Goal: Task Accomplishment & Management: Manage account settings

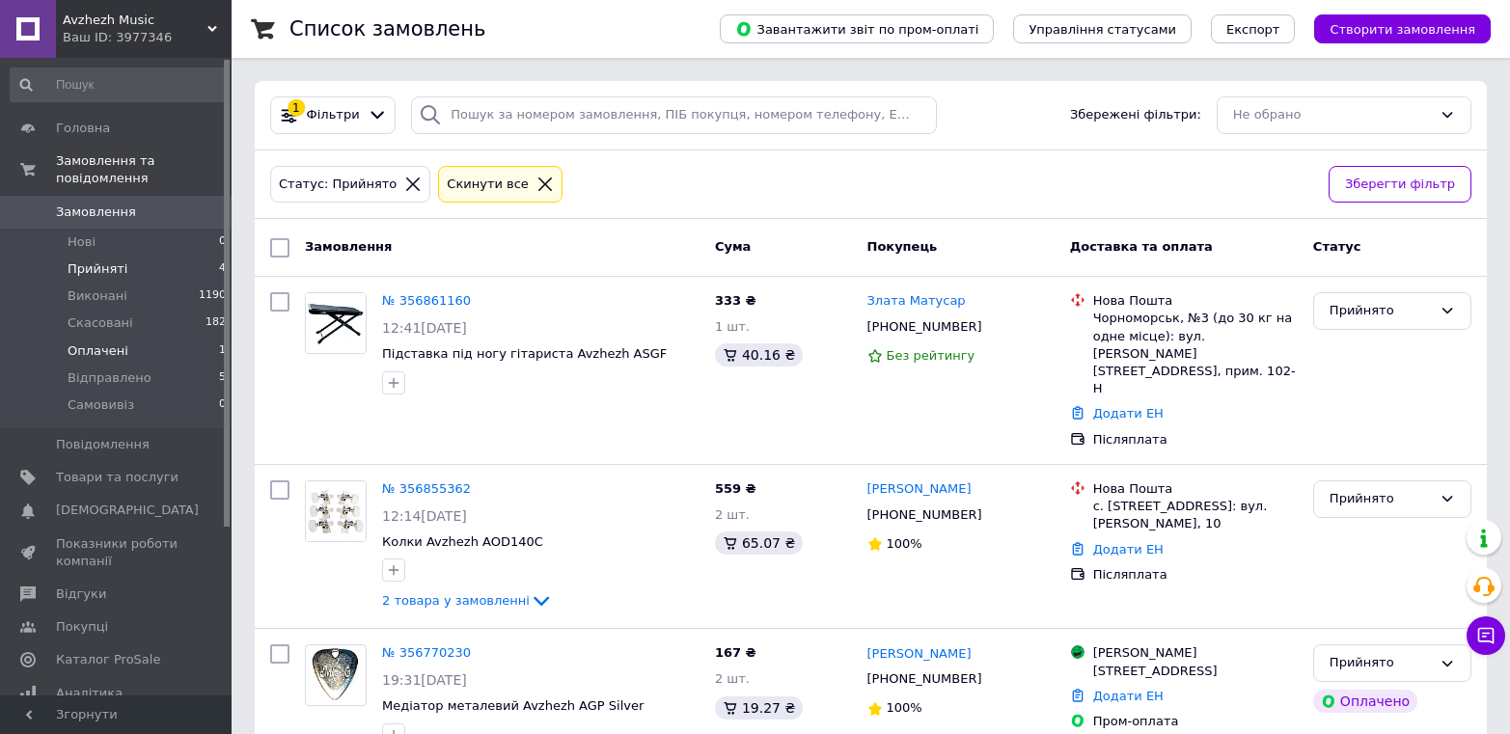
click at [71, 343] on span "Оплачені" at bounding box center [98, 351] width 61 height 17
click at [90, 343] on span "Оплачені" at bounding box center [98, 351] width 61 height 17
click at [106, 343] on span "Оплачені" at bounding box center [98, 351] width 61 height 17
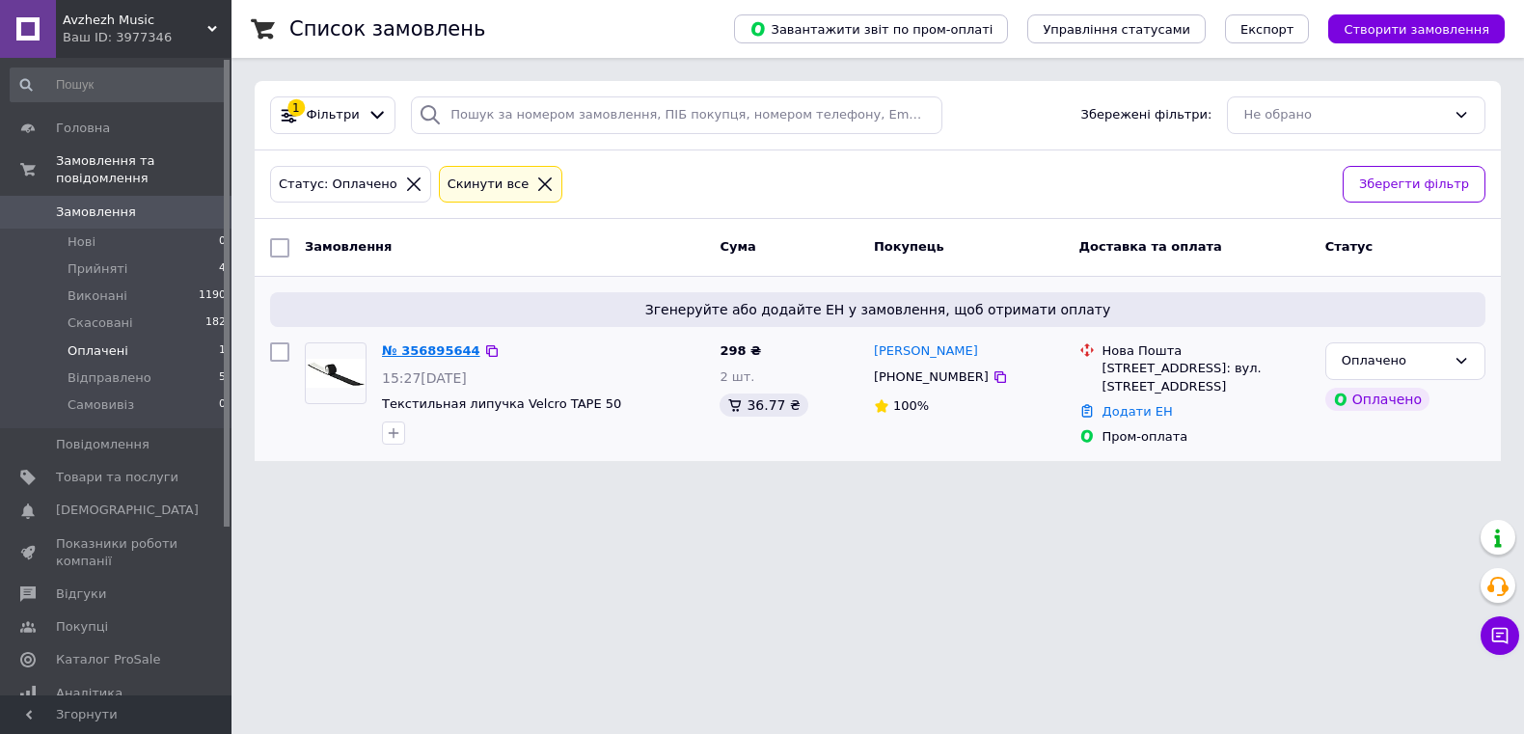
click at [429, 343] on link "№ 356895644" at bounding box center [431, 350] width 98 height 14
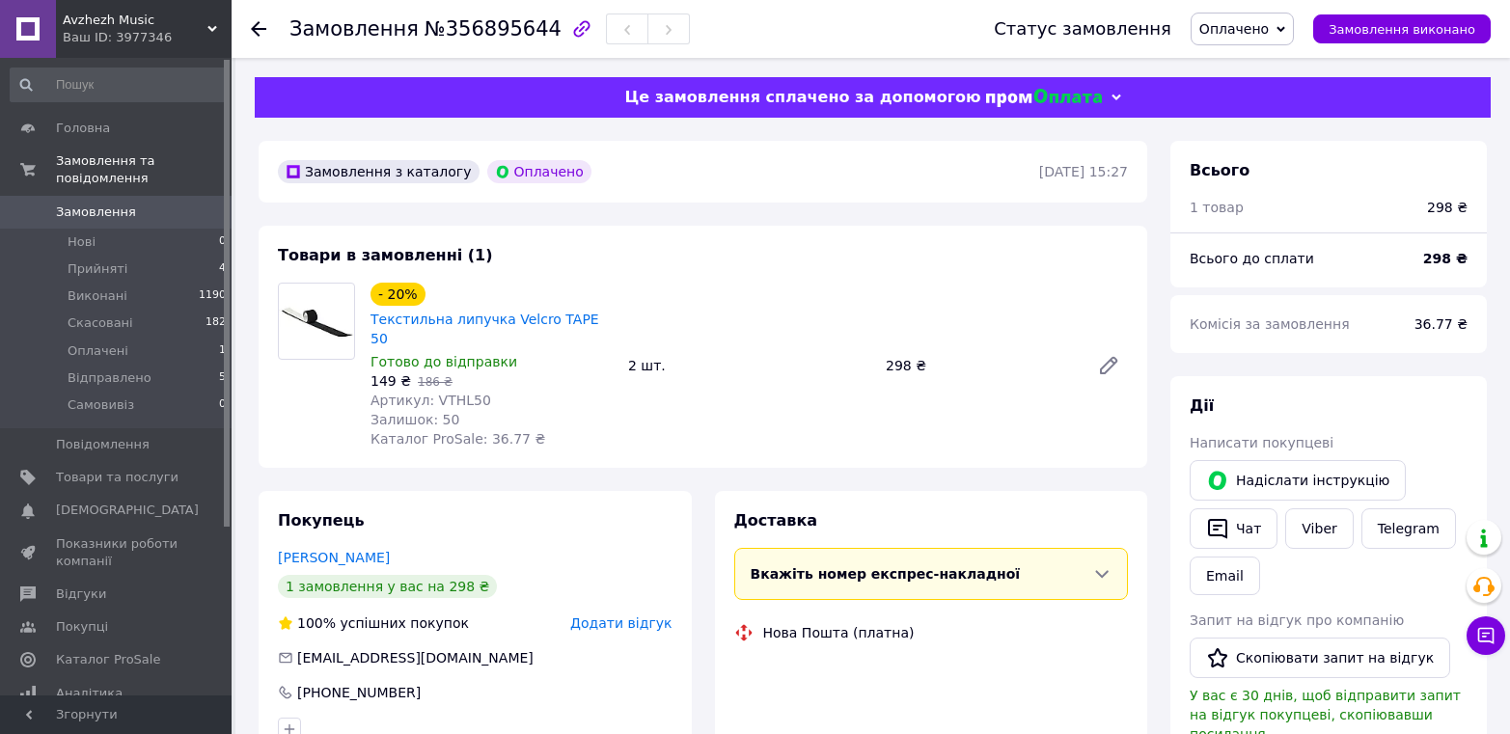
click at [1269, 26] on span "Оплачено" at bounding box center [1233, 28] width 69 height 15
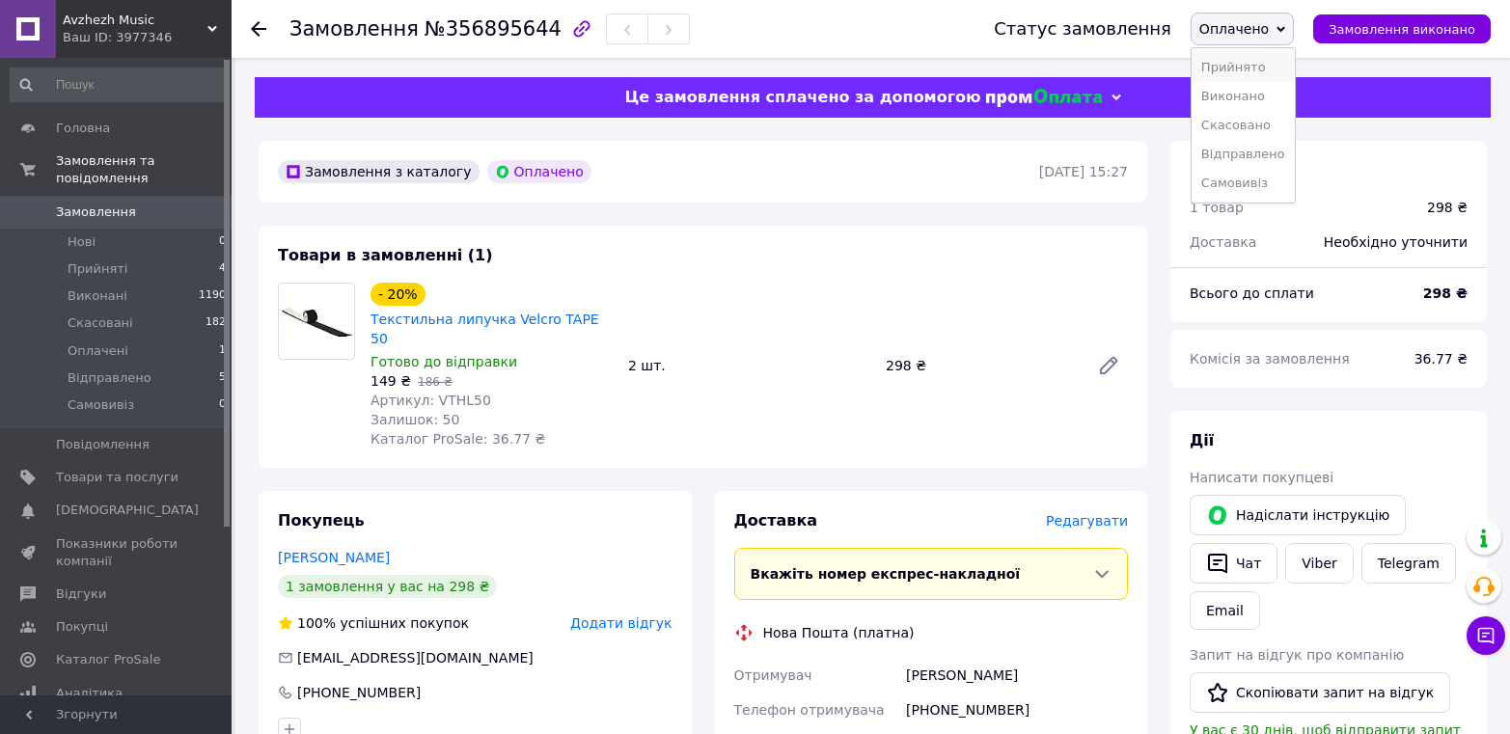
click at [1265, 67] on li "Прийнято" at bounding box center [1243, 67] width 103 height 29
click at [447, 393] on span "Артикул: VTHL50" at bounding box center [430, 400] width 121 height 15
copy span "VTHL50"
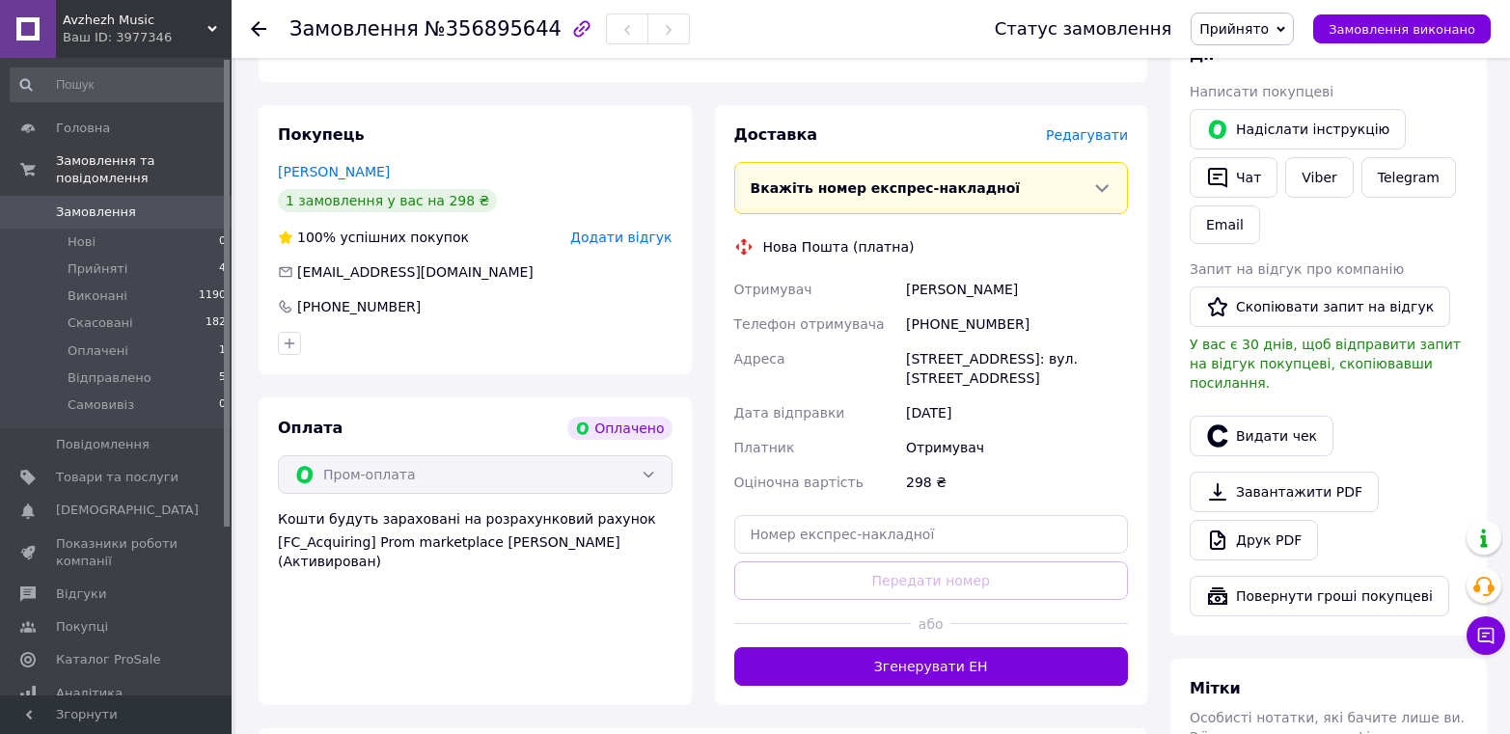
drag, startPoint x: 906, startPoint y: 265, endPoint x: 1146, endPoint y: 264, distance: 240.2
click at [1152, 264] on div "Доставка [PERSON_NAME] Вкажіть номер експрес-накладної Обов'язково введіть номе…" at bounding box center [931, 405] width 456 height 600
copy div "[PERSON_NAME]"
drag, startPoint x: 929, startPoint y: 302, endPoint x: 1028, endPoint y: 301, distance: 98.4
click at [1028, 307] on div "[PHONE_NUMBER]" at bounding box center [1017, 324] width 230 height 35
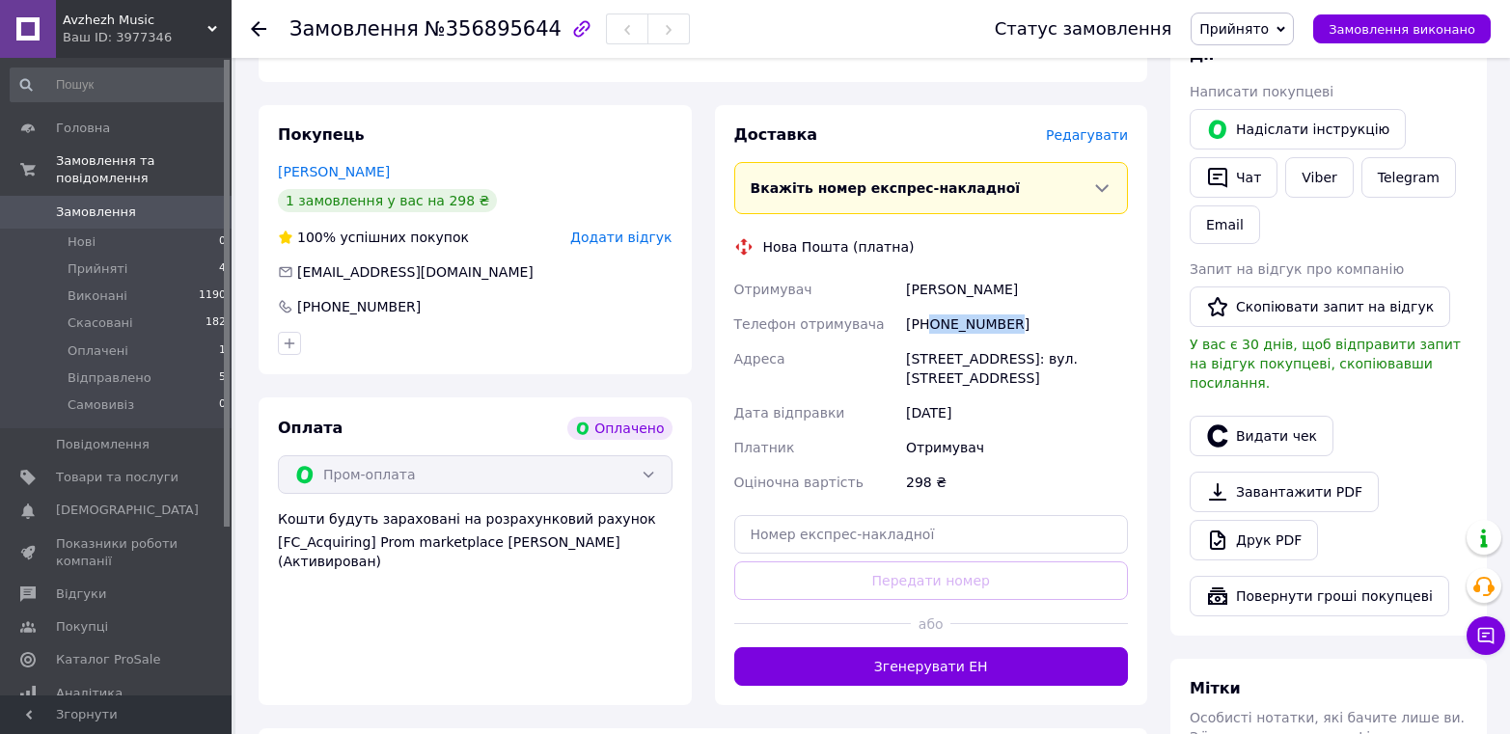
copy div "0674026092"
click at [469, 31] on span "№356895644" at bounding box center [493, 28] width 137 height 23
copy span "356895644"
click at [96, 260] on span "Прийняті" at bounding box center [98, 268] width 60 height 17
